Goal: Task Accomplishment & Management: Manage account settings

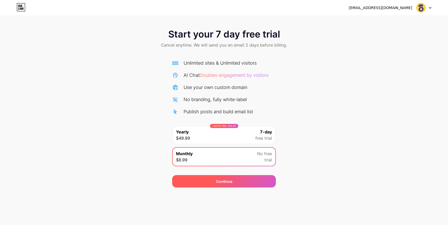
click at [203, 183] on div "Continue" at bounding box center [224, 181] width 104 height 12
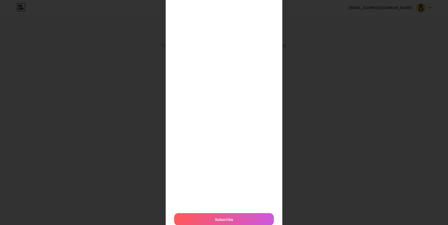
scroll to position [107, 0]
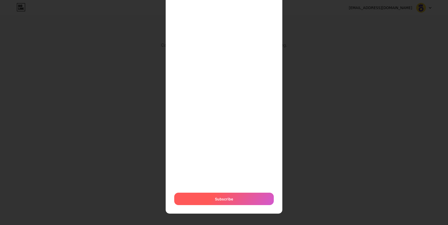
click at [205, 201] on div "Subscribe" at bounding box center [223, 199] width 99 height 12
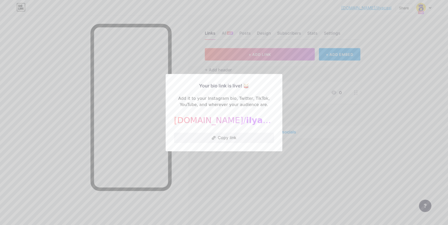
click at [299, 87] on div at bounding box center [224, 112] width 448 height 225
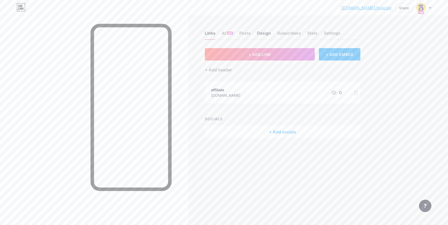
click at [257, 33] on div "Design" at bounding box center [264, 34] width 14 height 9
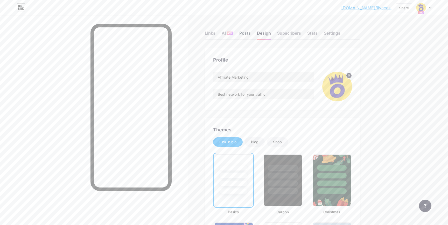
click at [241, 33] on div "Posts" at bounding box center [244, 34] width 11 height 9
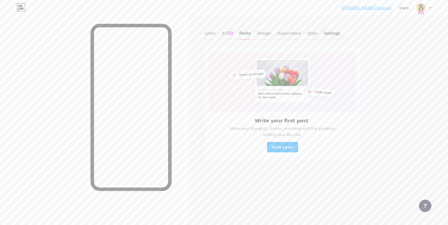
click at [337, 31] on div "Settings" at bounding box center [332, 34] width 17 height 9
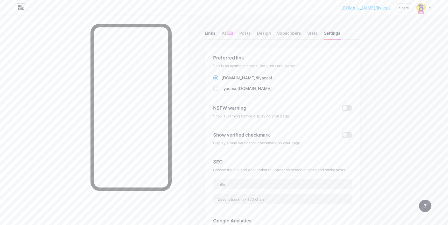
click at [210, 35] on div "Links" at bounding box center [210, 34] width 11 height 9
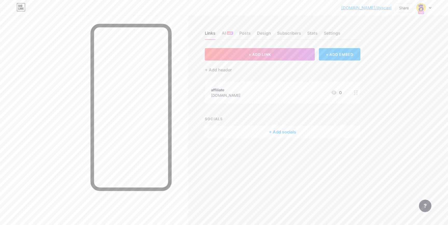
click at [240, 95] on div "[DOMAIN_NAME]" at bounding box center [225, 95] width 29 height 5
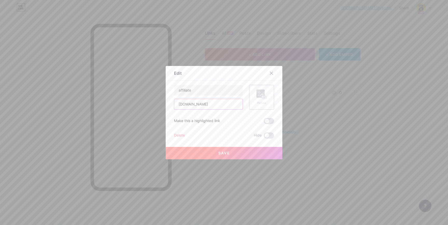
click at [224, 102] on input "[DOMAIN_NAME]" at bounding box center [208, 104] width 68 height 10
click at [298, 96] on div at bounding box center [224, 112] width 448 height 225
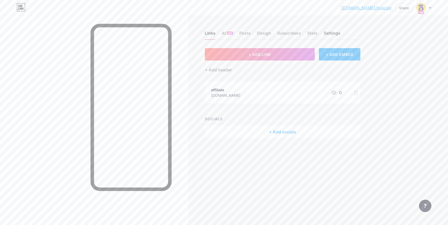
click at [329, 34] on div "Settings" at bounding box center [332, 34] width 17 height 9
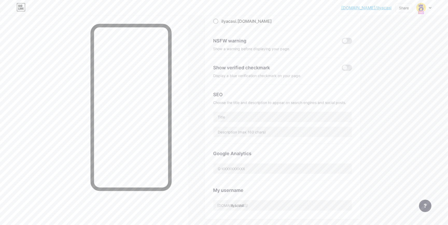
scroll to position [69, 0]
click at [239, 113] on input "text" at bounding box center [282, 115] width 138 height 10
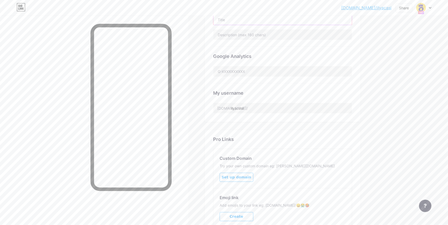
scroll to position [211, 0]
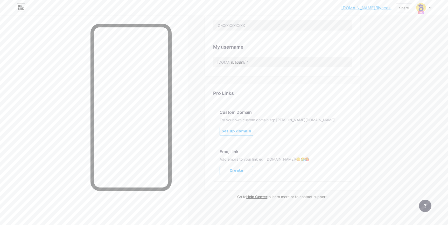
click at [233, 133] on span "Set up domain" at bounding box center [236, 131] width 30 height 4
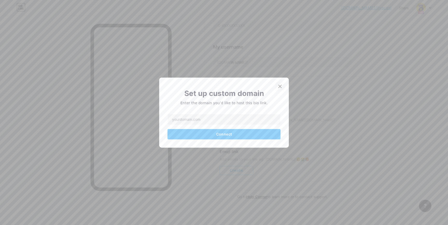
click at [278, 88] on icon at bounding box center [280, 86] width 4 height 4
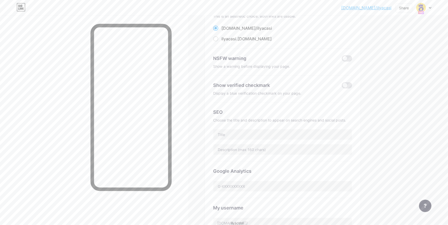
scroll to position [0, 0]
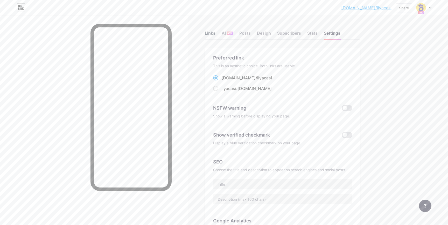
click at [211, 33] on div "Links" at bounding box center [210, 34] width 11 height 9
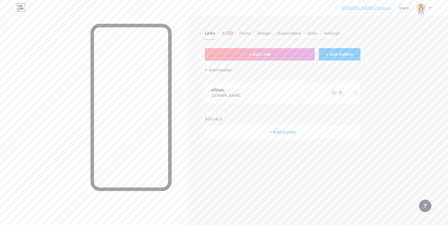
click at [264, 129] on div "+ Add socials" at bounding box center [282, 132] width 155 height 12
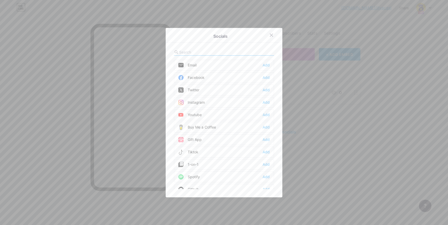
click at [300, 83] on div at bounding box center [224, 112] width 448 height 225
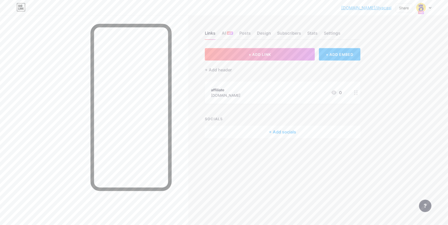
click at [354, 91] on icon at bounding box center [356, 92] width 4 height 5
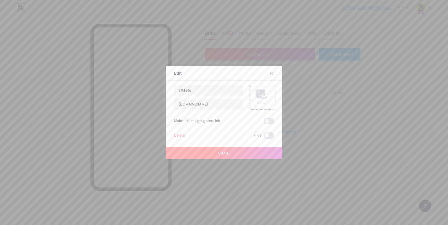
click at [332, 84] on div at bounding box center [224, 112] width 448 height 225
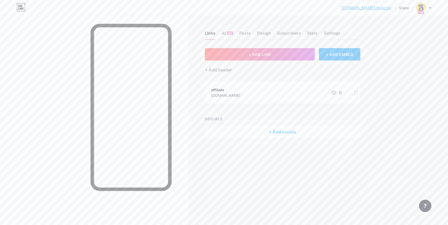
click at [336, 54] on div "+ ADD EMBED" at bounding box center [339, 54] width 41 height 12
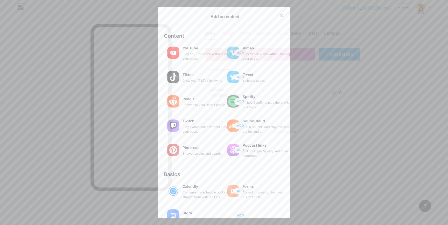
click at [324, 61] on div at bounding box center [224, 112] width 448 height 225
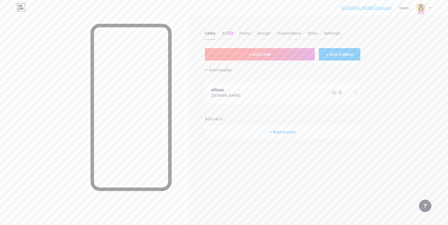
click at [303, 51] on button "+ ADD LINK" at bounding box center [260, 54] width 110 height 12
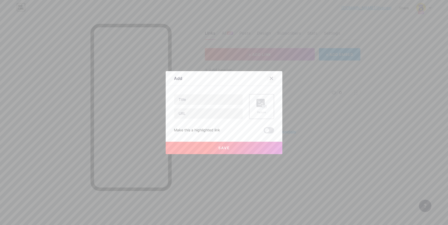
click at [273, 77] on div at bounding box center [271, 78] width 9 height 9
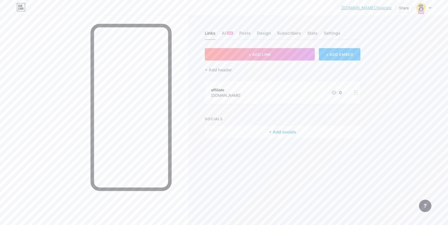
click at [426, 8] on div at bounding box center [423, 7] width 15 height 9
click at [386, 61] on link "Account settings" at bounding box center [399, 59] width 64 height 14
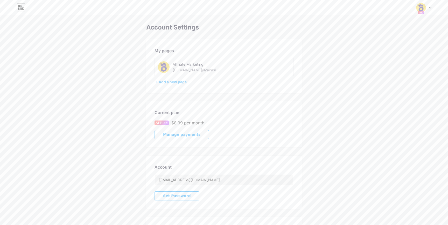
click at [422, 3] on img at bounding box center [421, 8] width 10 height 10
click at [378, 33] on img at bounding box center [374, 33] width 9 height 9
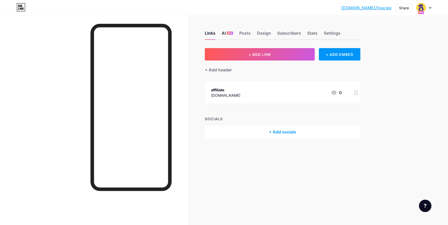
click at [224, 36] on div "AI NEW" at bounding box center [226, 34] width 11 height 9
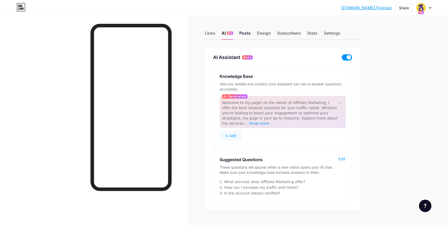
click at [244, 36] on div "Posts" at bounding box center [244, 34] width 11 height 9
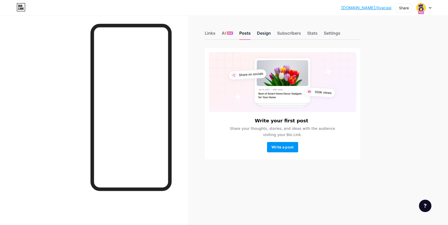
click at [260, 35] on div "Design" at bounding box center [264, 34] width 14 height 9
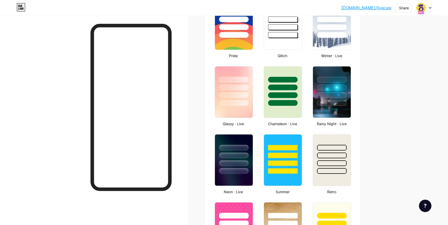
scroll to position [230, 0]
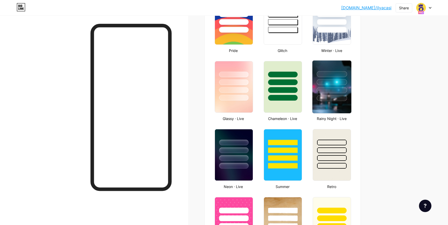
click at [323, 84] on div at bounding box center [332, 82] width 30 height 6
